Goal: Task Accomplishment & Management: Use online tool/utility

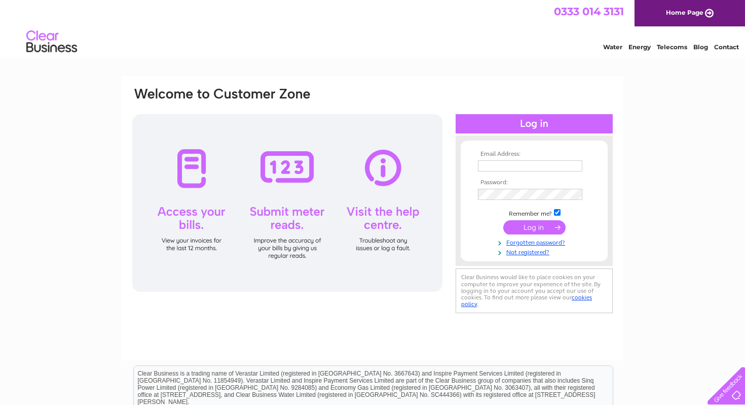
type input "karen.dolan1@hotmail.co.uk"
click at [546, 225] on input "submit" at bounding box center [534, 227] width 62 height 14
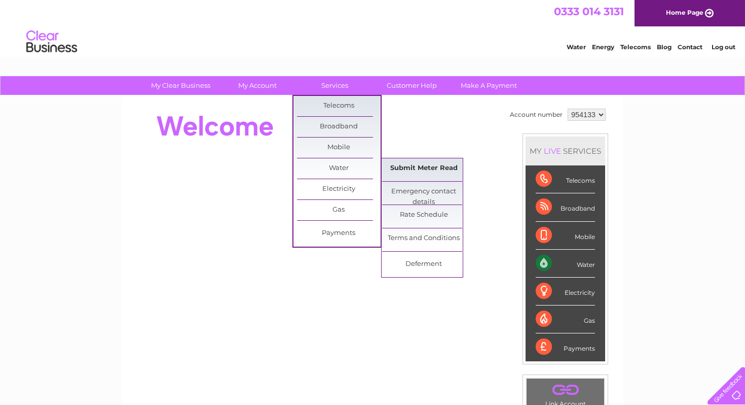
click at [419, 170] on link "Submit Meter Read" at bounding box center [424, 168] width 84 height 20
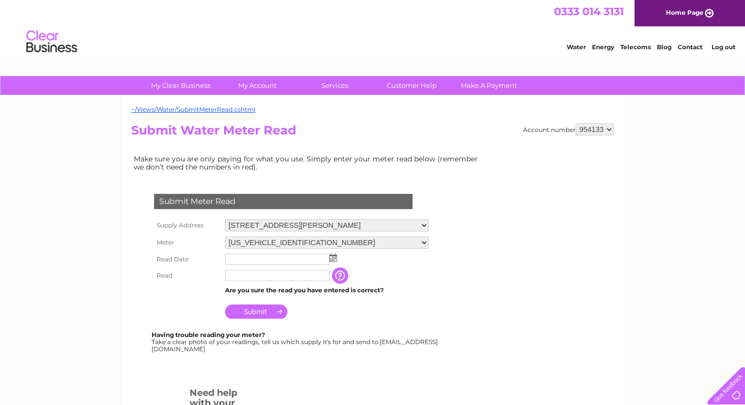
click at [334, 258] on img at bounding box center [334, 257] width 8 height 8
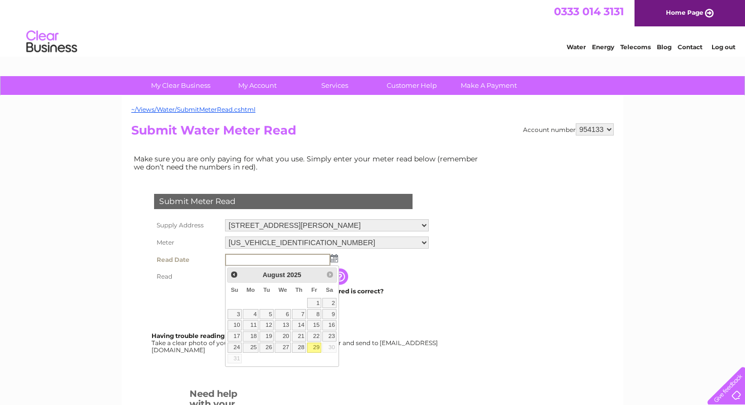
click at [318, 344] on link "29" at bounding box center [314, 347] width 14 height 10
type input "2025/08/29"
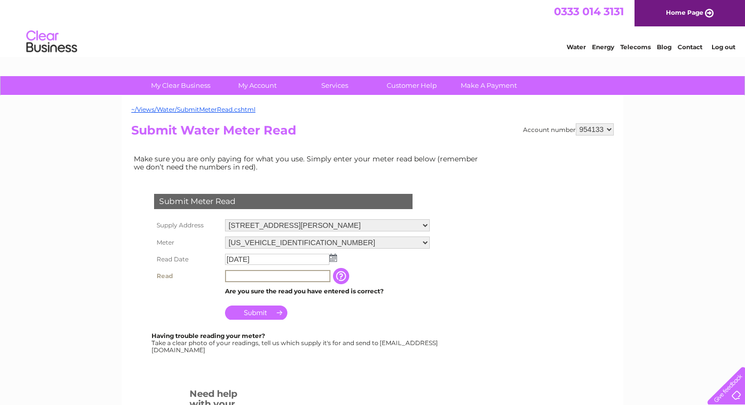
click at [310, 277] on input "text" at bounding box center [277, 276] width 105 height 12
type input "1610"
click at [260, 310] on input "Submit" at bounding box center [256, 311] width 62 height 14
